Goal: Information Seeking & Learning: Find specific fact

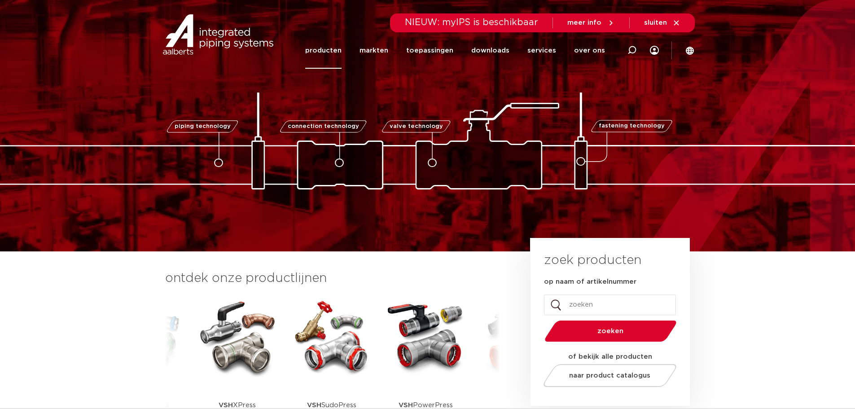
click at [341, 49] on link "producten" at bounding box center [323, 50] width 36 height 36
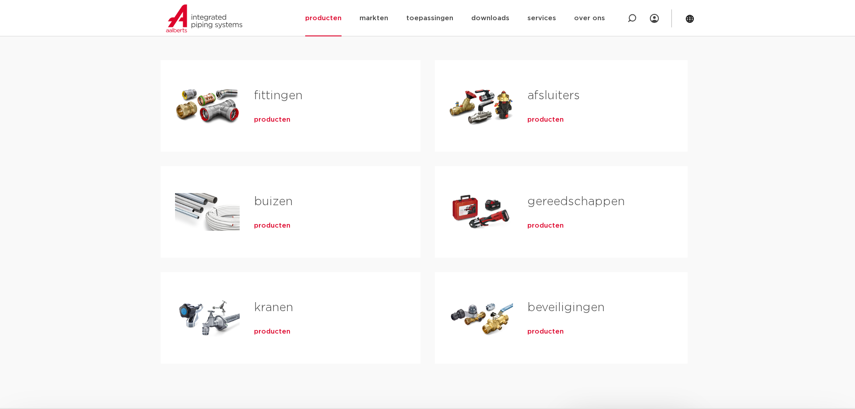
scroll to position [180, 0]
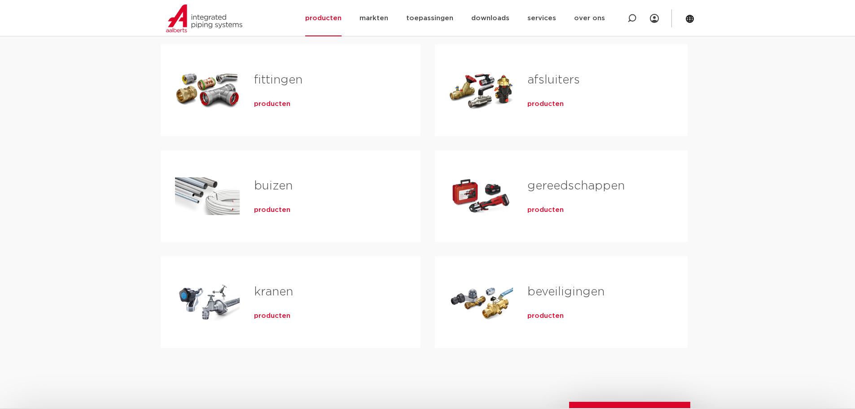
click at [266, 103] on span "producten" at bounding box center [272, 104] width 36 height 9
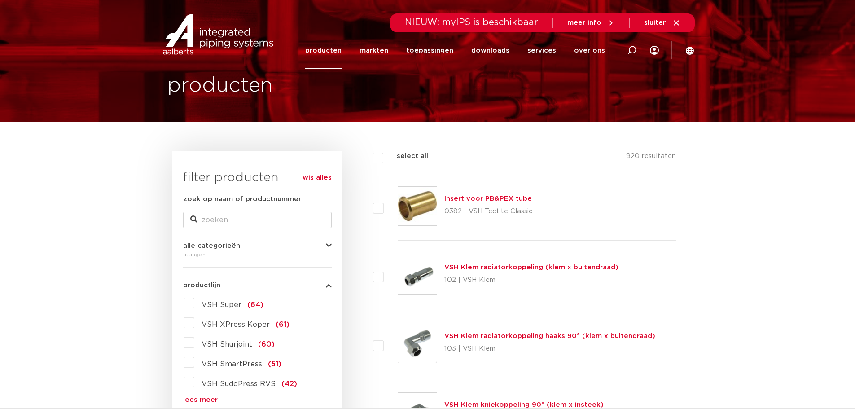
scroll to position [22, 0]
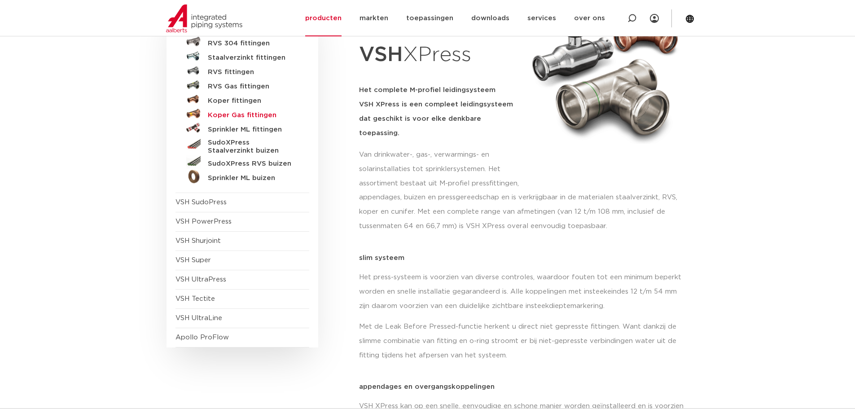
scroll to position [90, 0]
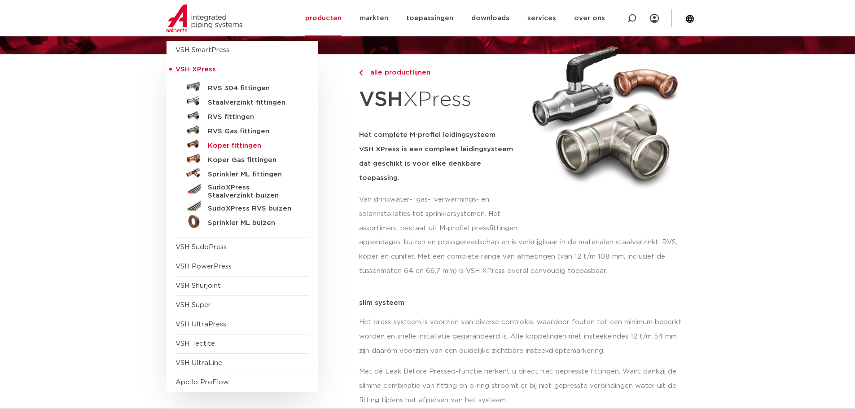
click at [255, 145] on h5 "Koper fittingen" at bounding box center [252, 146] width 89 height 8
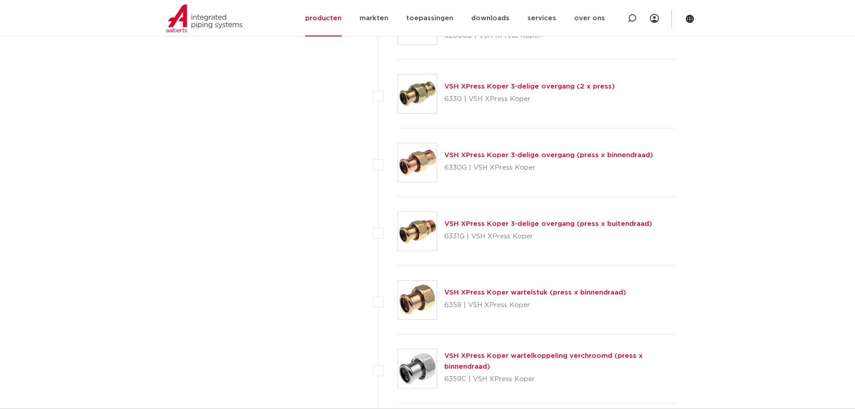
scroll to position [1099, 0]
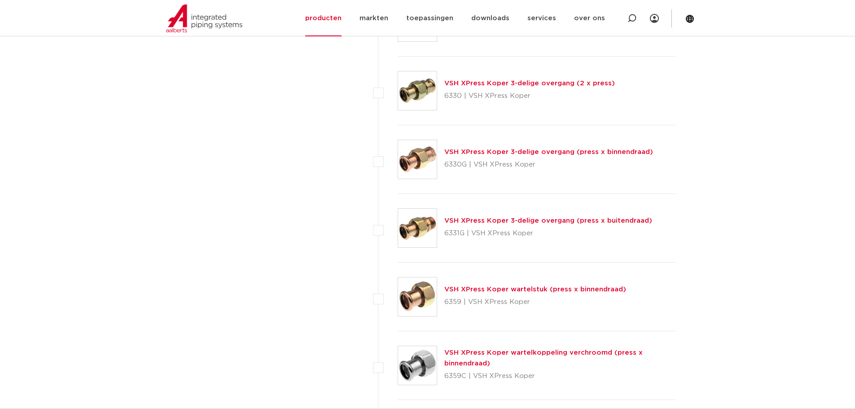
click at [536, 290] on link "VSH XPress Koper wartelstuk (press x binnendraad)" at bounding box center [535, 289] width 182 height 7
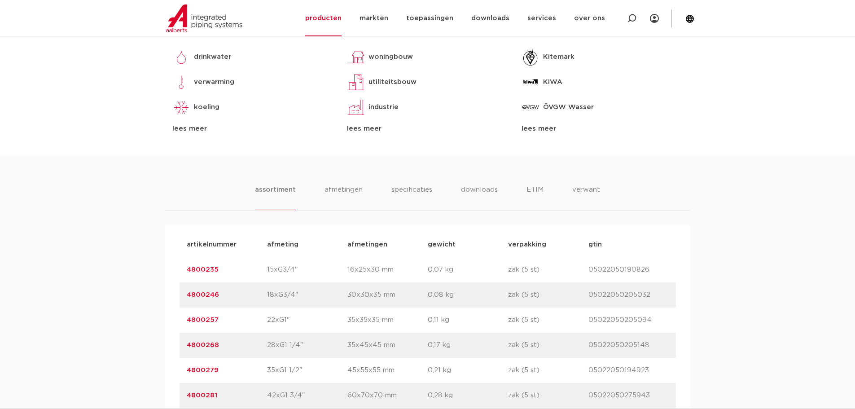
scroll to position [449, 0]
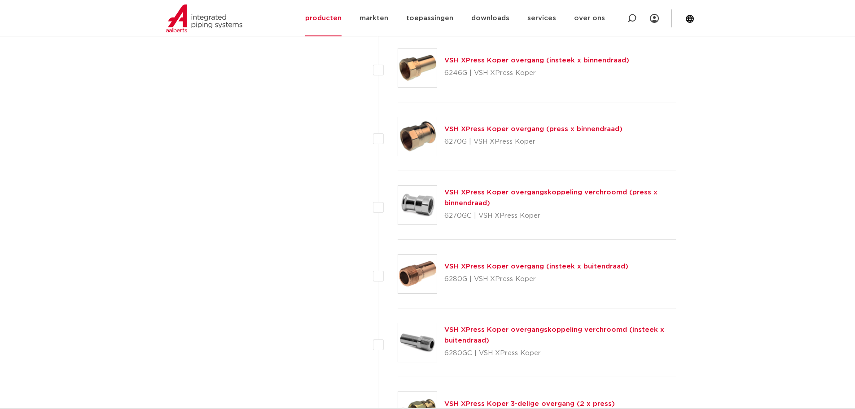
scroll to position [740, 0]
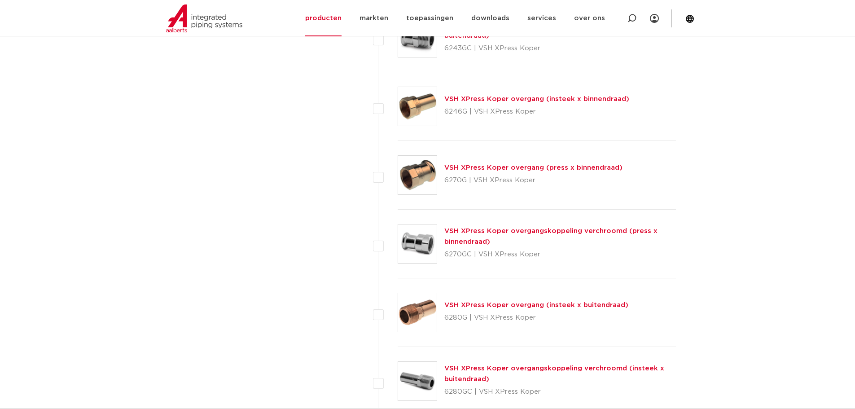
click at [420, 180] on img at bounding box center [417, 175] width 39 height 39
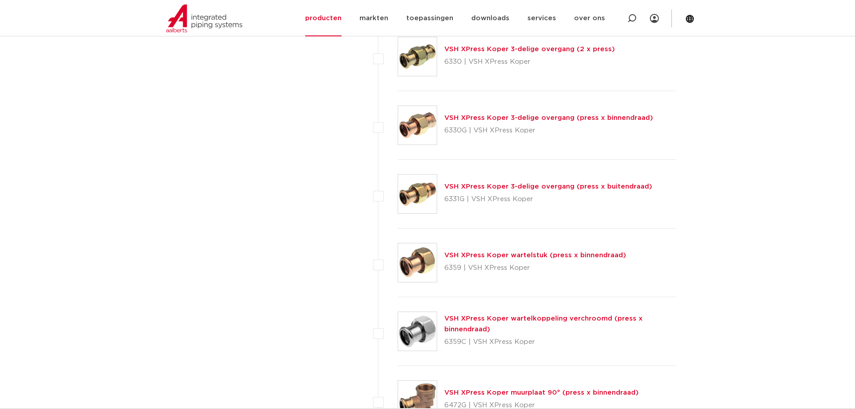
scroll to position [1144, 0]
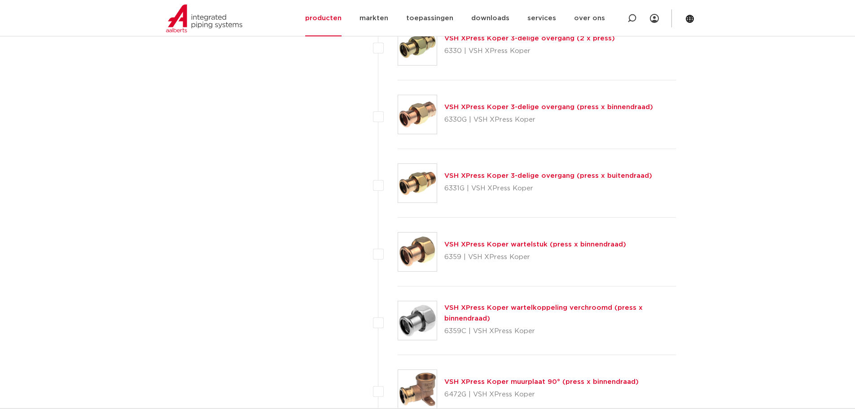
click at [419, 243] on img at bounding box center [417, 252] width 39 height 39
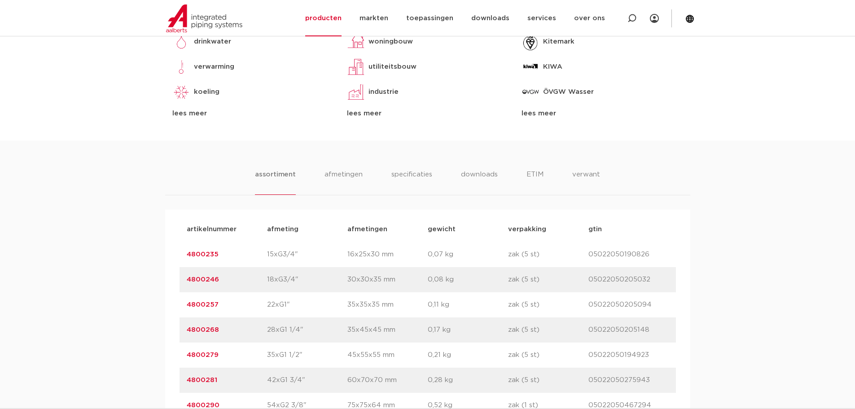
scroll to position [539, 0]
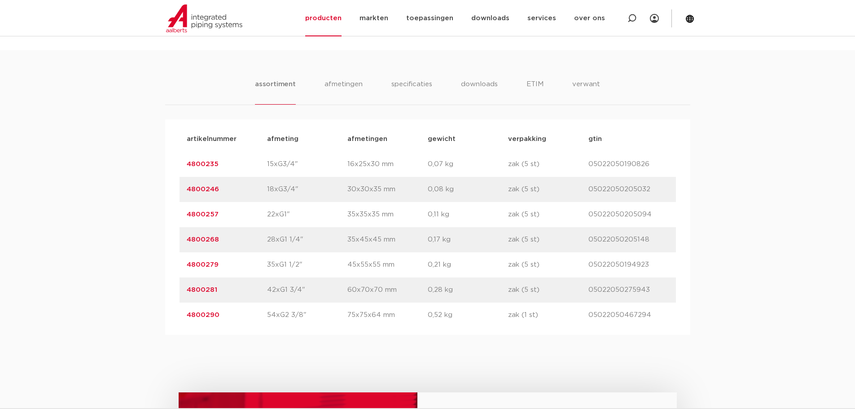
drag, startPoint x: 239, startPoint y: 163, endPoint x: 178, endPoint y: 162, distance: 60.6
click at [178, 162] on div "artikelnummer afmeting [GEOGRAPHIC_DATA] gewicht verpakking gtin artikelnummer …" at bounding box center [427, 226] width 525 height 215
copy link "4800235"
